Goal: Transaction & Acquisition: Purchase product/service

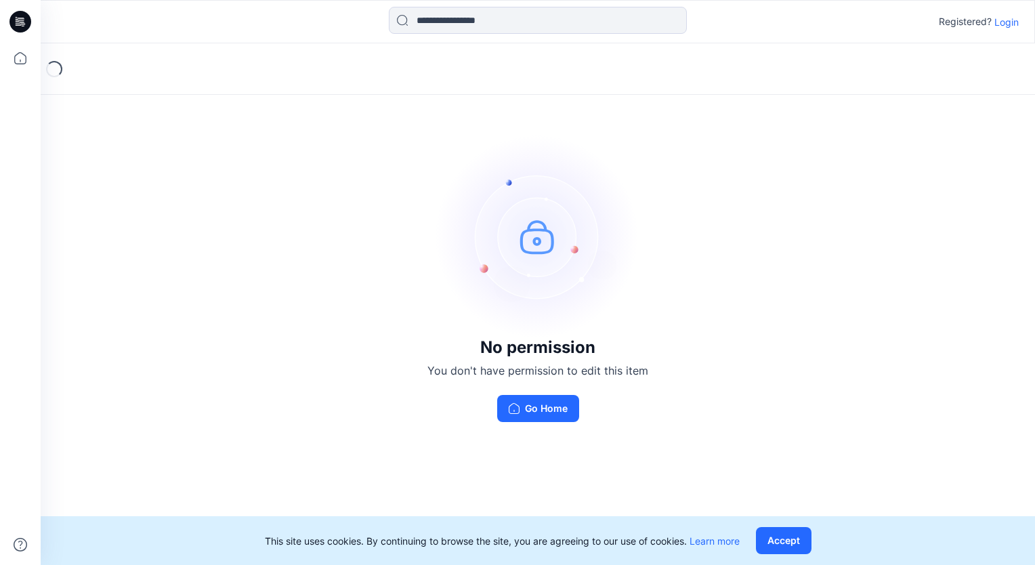
click at [1006, 23] on p "Login" at bounding box center [1006, 22] width 24 height 14
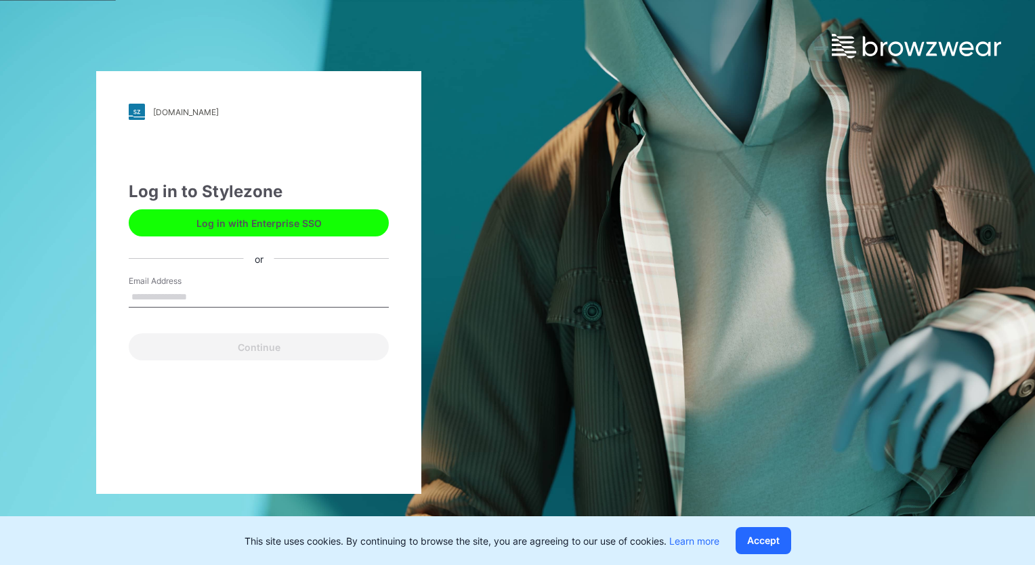
click at [165, 297] on input "Email Address" at bounding box center [259, 297] width 260 height 20
type input "**********"
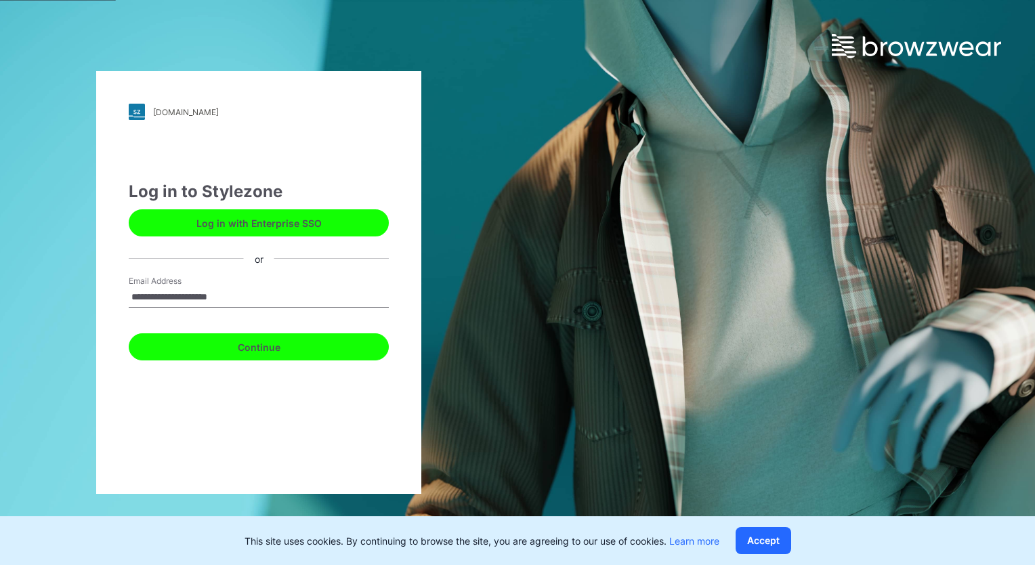
click at [255, 351] on button "Continue" at bounding box center [259, 346] width 260 height 27
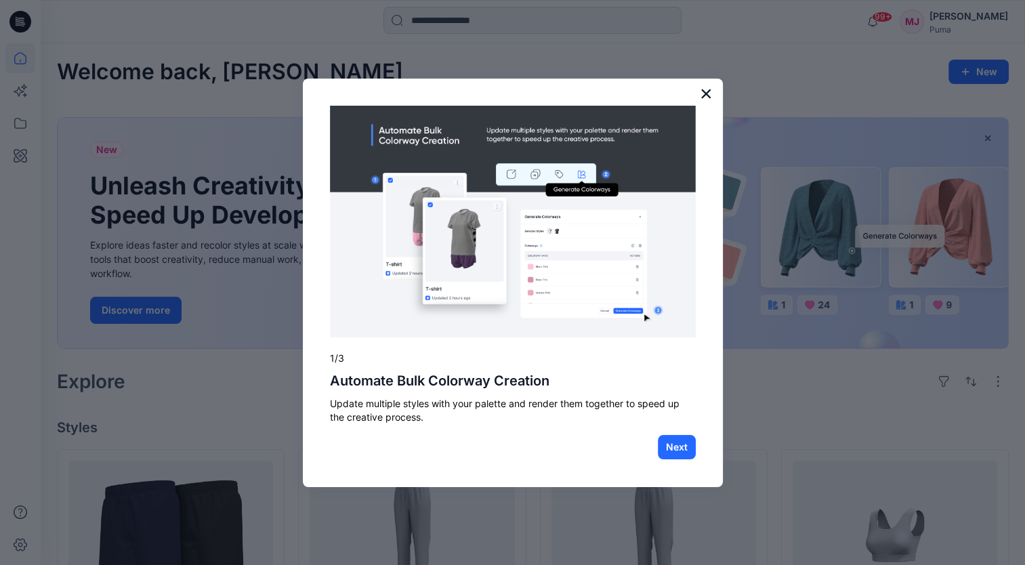
click at [707, 91] on button "×" at bounding box center [706, 94] width 13 height 22
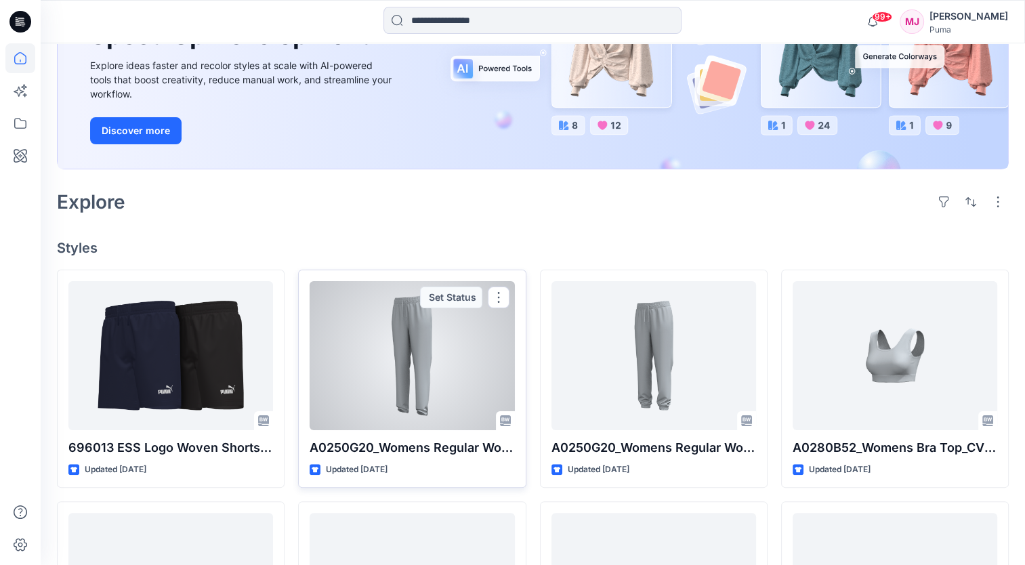
scroll to position [203, 0]
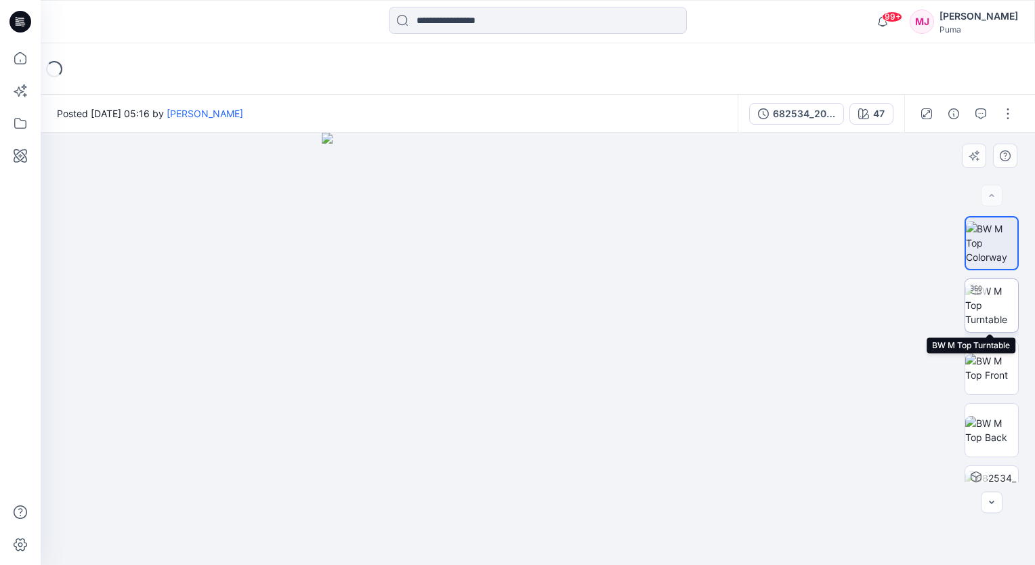
click at [989, 301] on img at bounding box center [991, 305] width 53 height 43
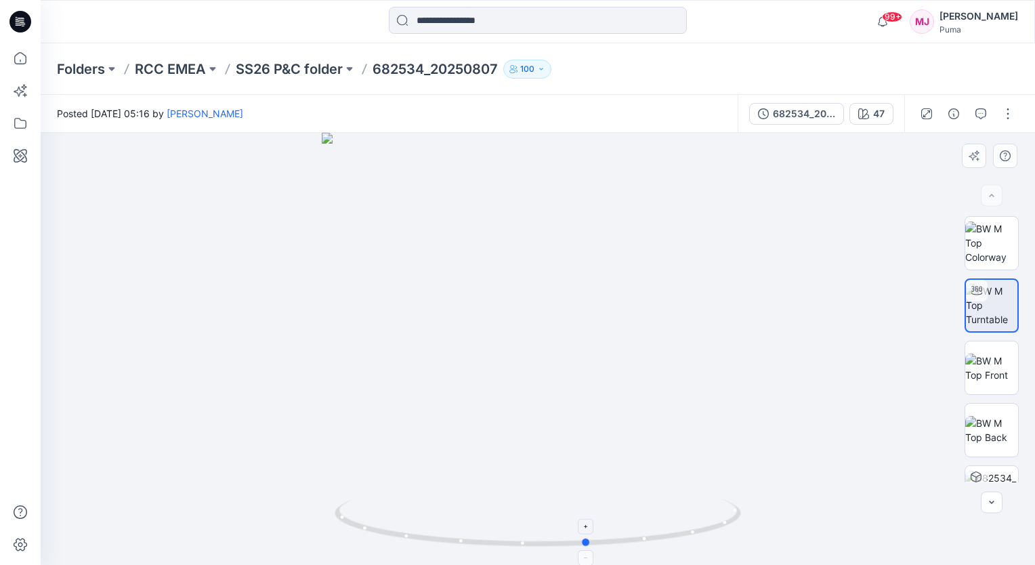
drag, startPoint x: 654, startPoint y: 530, endPoint x: 704, endPoint y: 511, distance: 53.6
click at [704, 511] on icon at bounding box center [540, 524] width 410 height 51
